Goal: Information Seeking & Learning: Learn about a topic

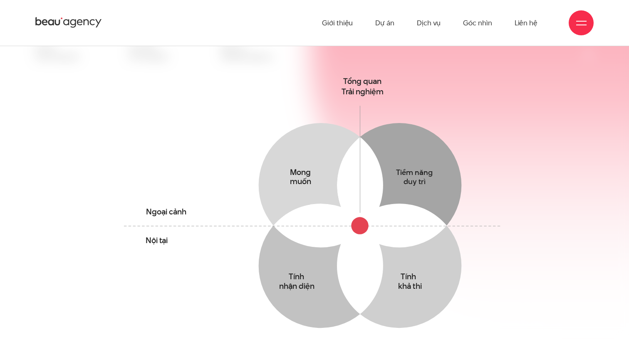
scroll to position [417, 0]
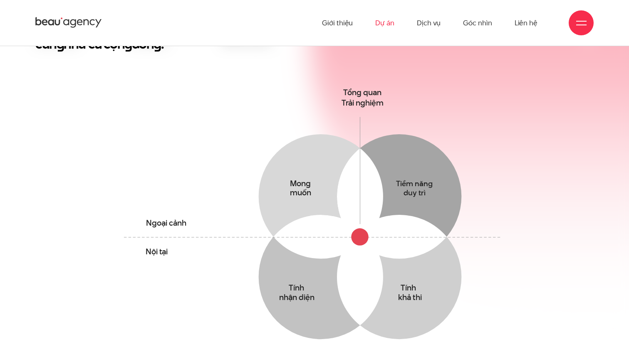
click at [386, 25] on link "Dự án" at bounding box center [384, 23] width 19 height 46
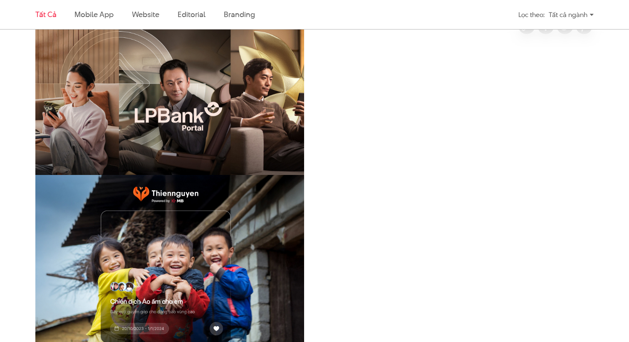
scroll to position [282, 0]
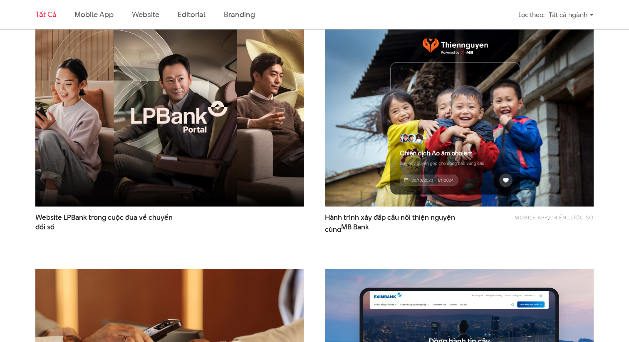
click at [168, 189] on img at bounding box center [170, 116] width 296 height 198
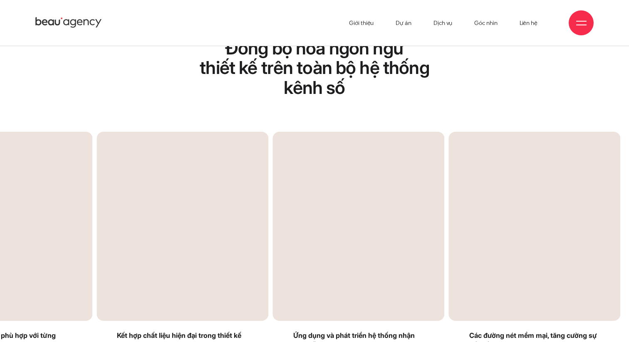
scroll to position [1376, 0]
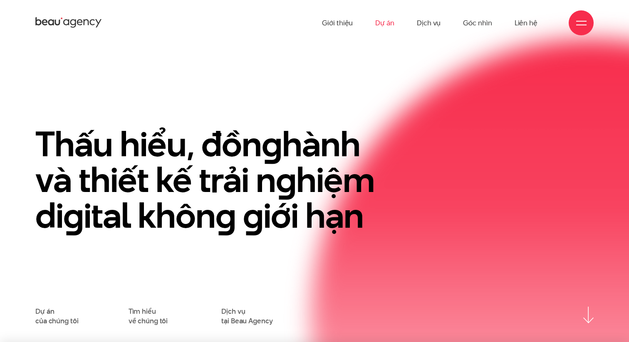
click at [388, 20] on link "Dự án" at bounding box center [384, 23] width 19 height 46
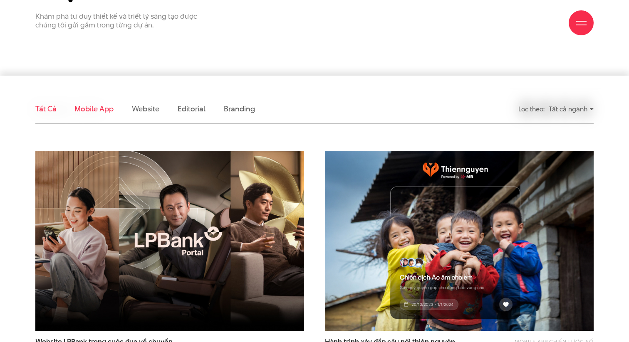
click at [102, 112] on link "Mobile app" at bounding box center [93, 109] width 39 height 10
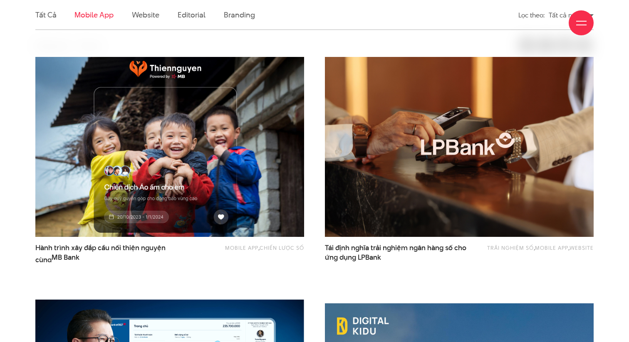
scroll to position [252, 0]
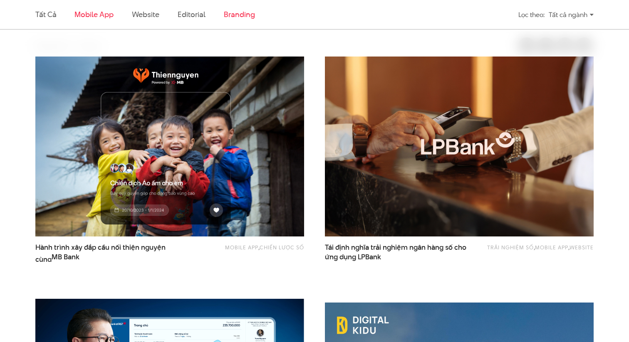
click at [236, 17] on link "Branding" at bounding box center [239, 14] width 31 height 10
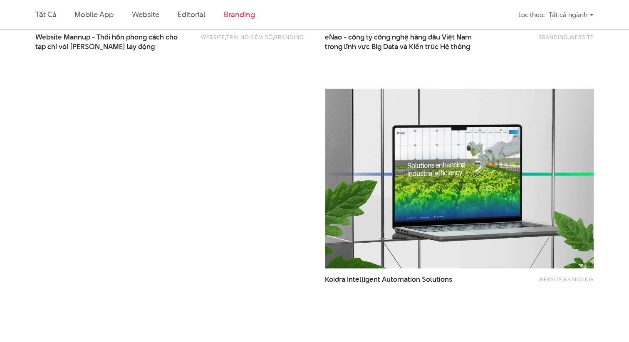
scroll to position [460, 0]
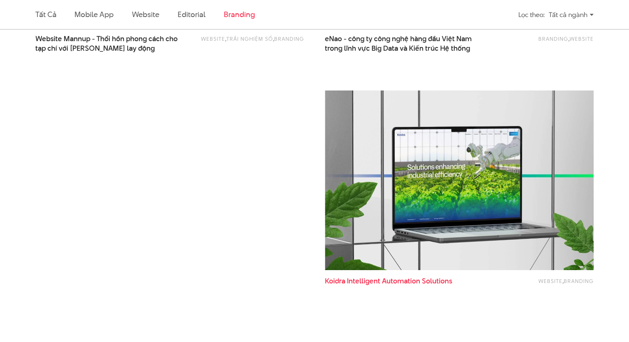
click at [371, 277] on span "Intelligent" at bounding box center [363, 281] width 33 height 10
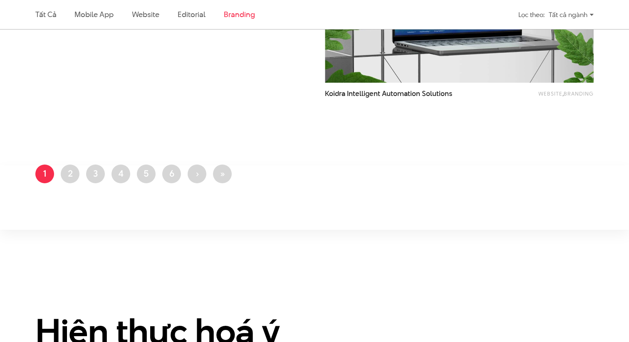
scroll to position [631, 0]
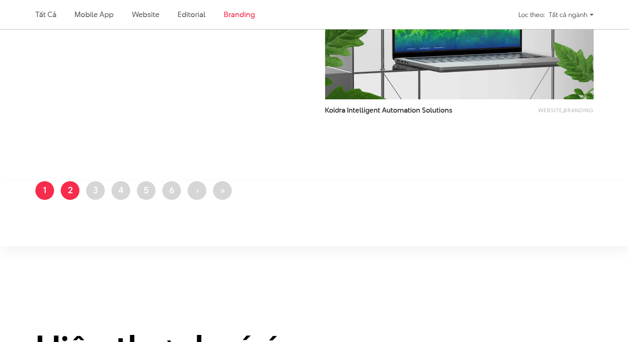
click at [66, 183] on link "Trang 2" at bounding box center [70, 190] width 19 height 19
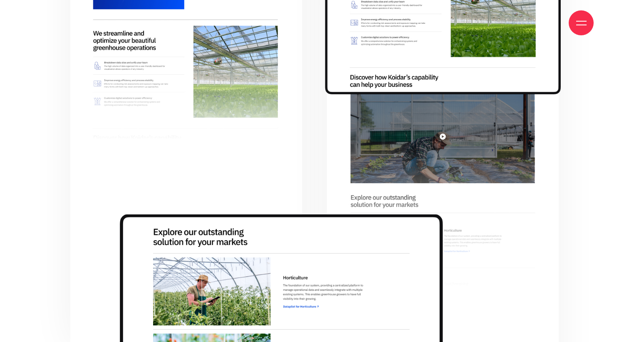
scroll to position [1529, 0]
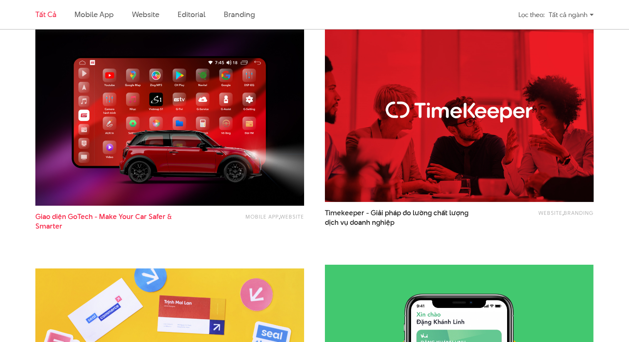
scroll to position [1254, 0]
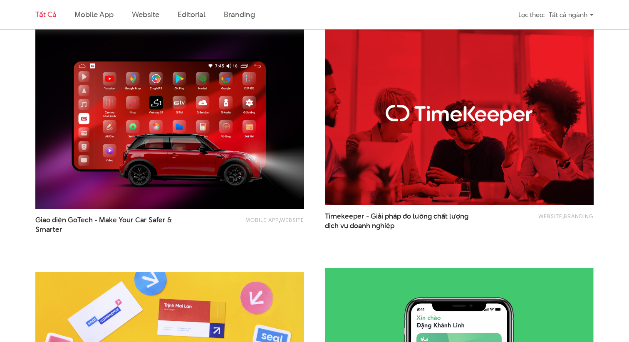
click at [151, 237] on div "Mobile app , Website Giao diện GoTech - Make Your Car Safer & Smarter" at bounding box center [169, 140] width 269 height 222
click at [147, 220] on span "Giao diện GoTech - Make Your Car Safer & Smarter" at bounding box center [109, 224] width 148 height 19
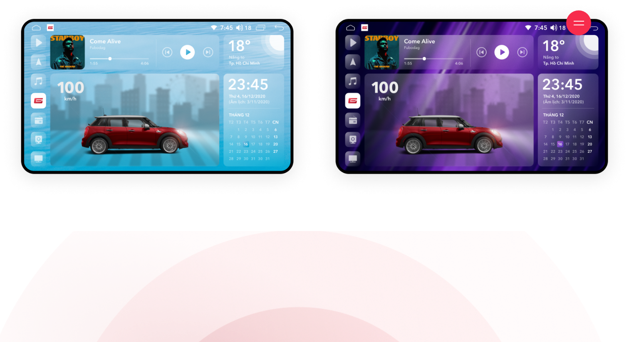
scroll to position [5054, 0]
